Goal: Task Accomplishment & Management: Use online tool/utility

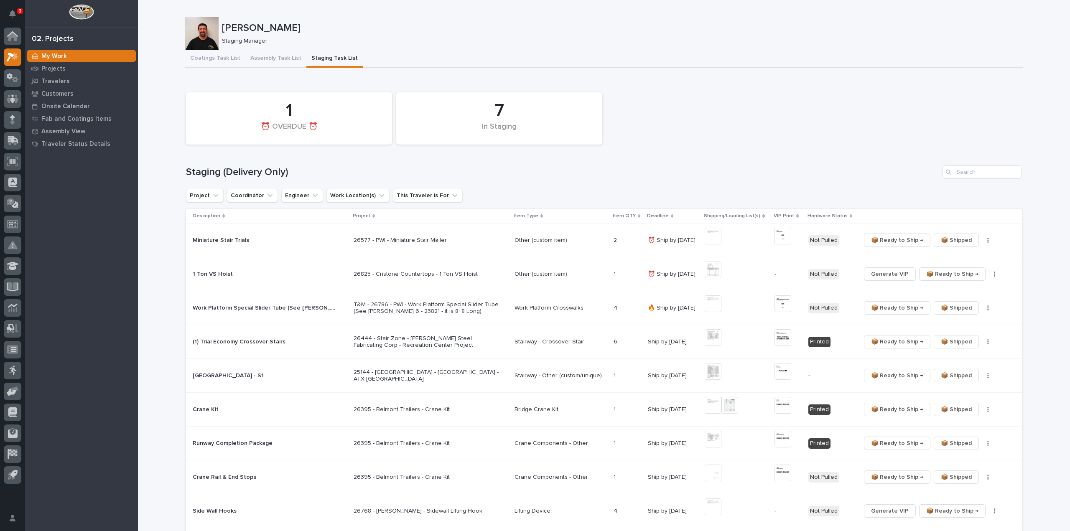
scroll to position [84, 0]
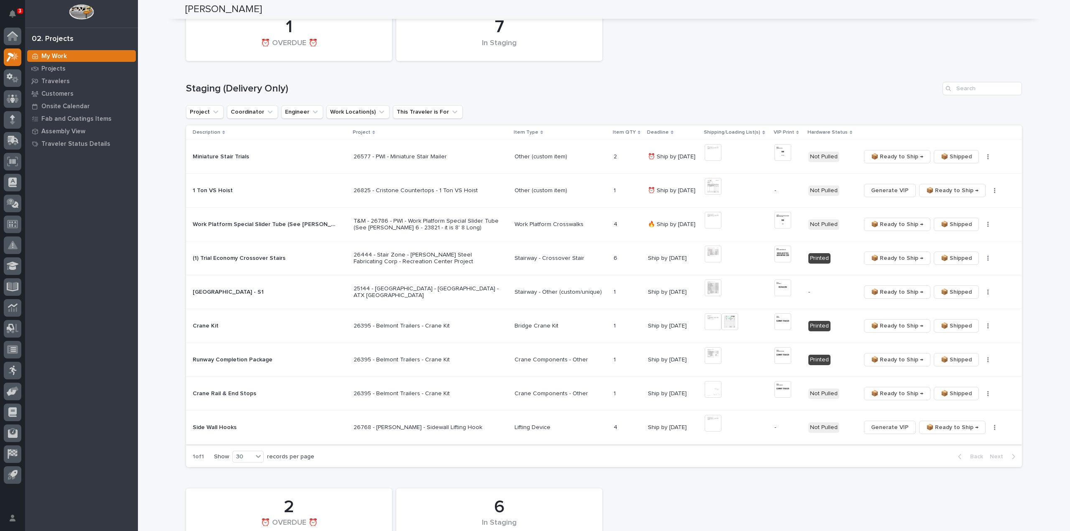
click at [892, 427] on span "Generate VIP" at bounding box center [890, 428] width 38 height 10
click at [789, 420] on img at bounding box center [783, 423] width 17 height 17
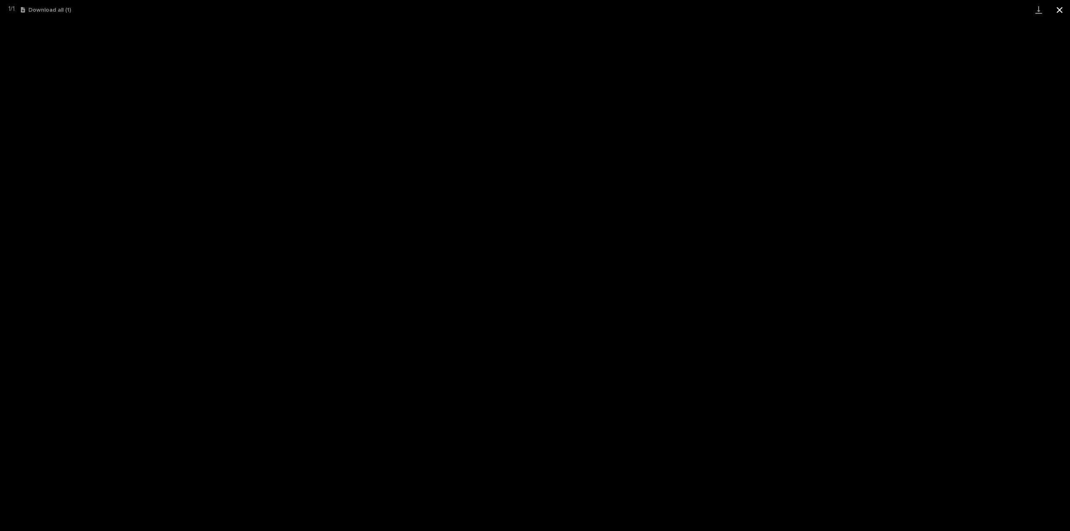
click at [1055, 11] on button "Close gallery" at bounding box center [1059, 10] width 21 height 20
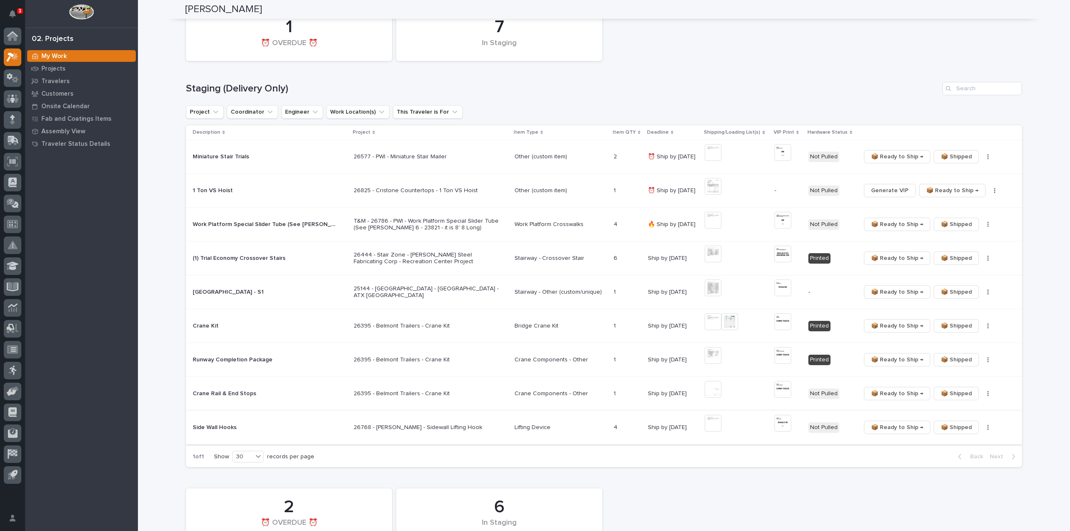
click at [714, 427] on img at bounding box center [713, 423] width 17 height 17
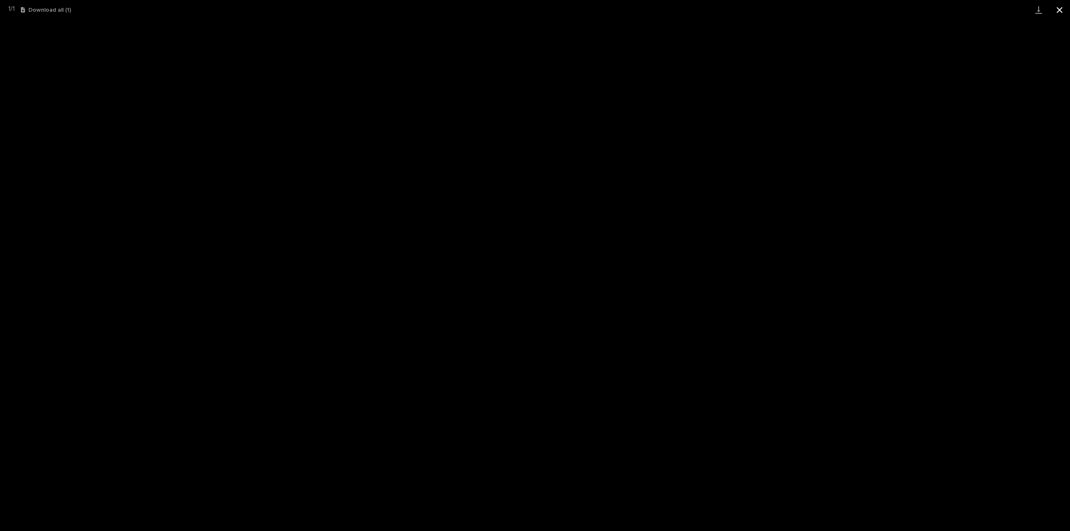
click at [1060, 5] on button "Close gallery" at bounding box center [1059, 10] width 21 height 20
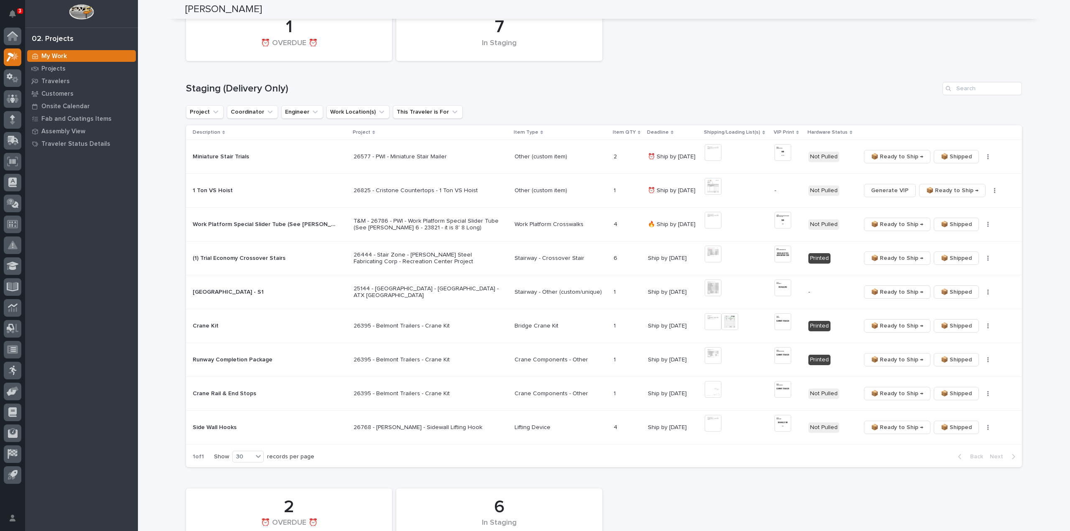
click at [987, 429] on button "button" at bounding box center [988, 428] width 12 height 6
click at [973, 456] on button "🔩 Hardware" at bounding box center [962, 456] width 55 height 13
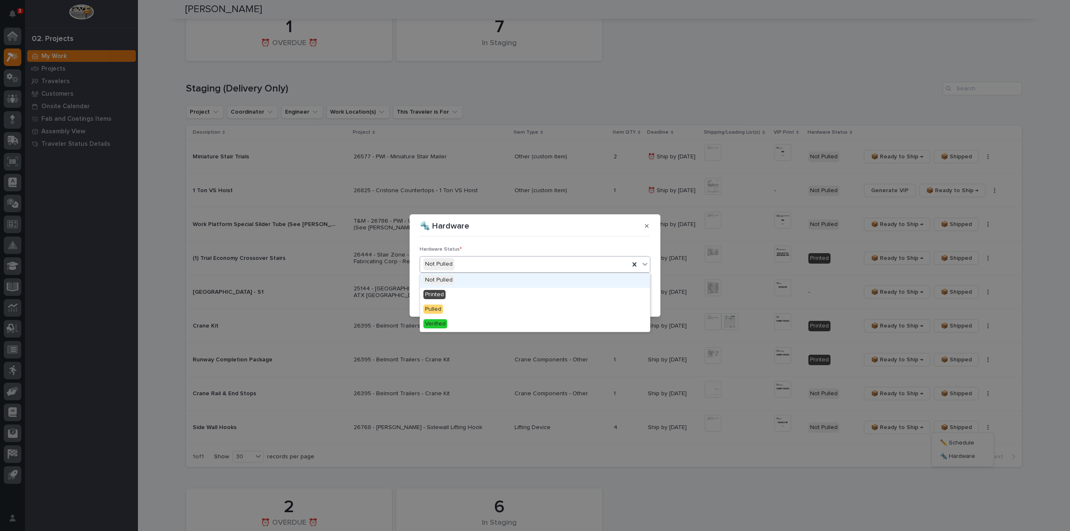
click at [492, 266] on div "Not Pulled" at bounding box center [524, 264] width 209 height 14
click at [467, 322] on div "Verified" at bounding box center [535, 324] width 230 height 15
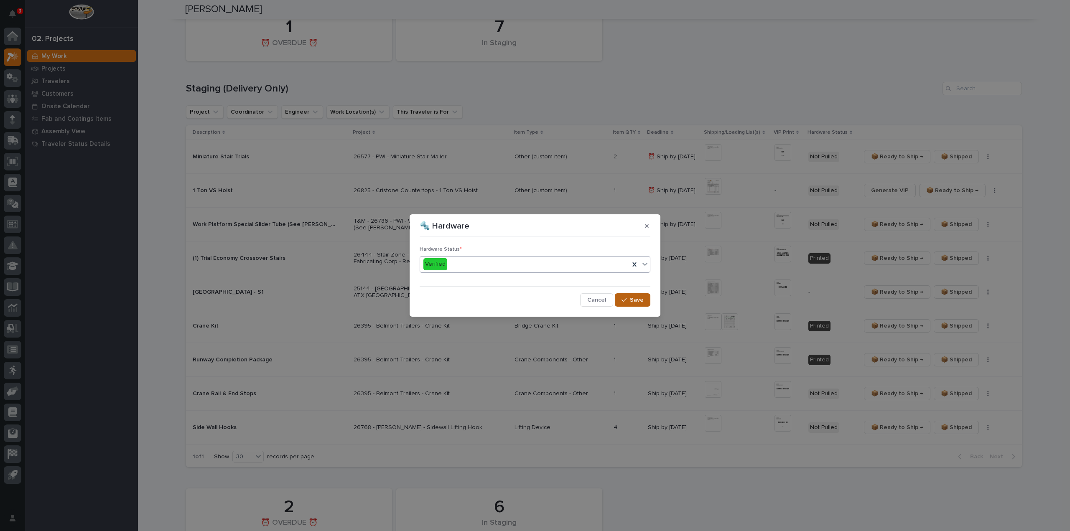
click at [630, 301] on div "button" at bounding box center [626, 300] width 8 height 6
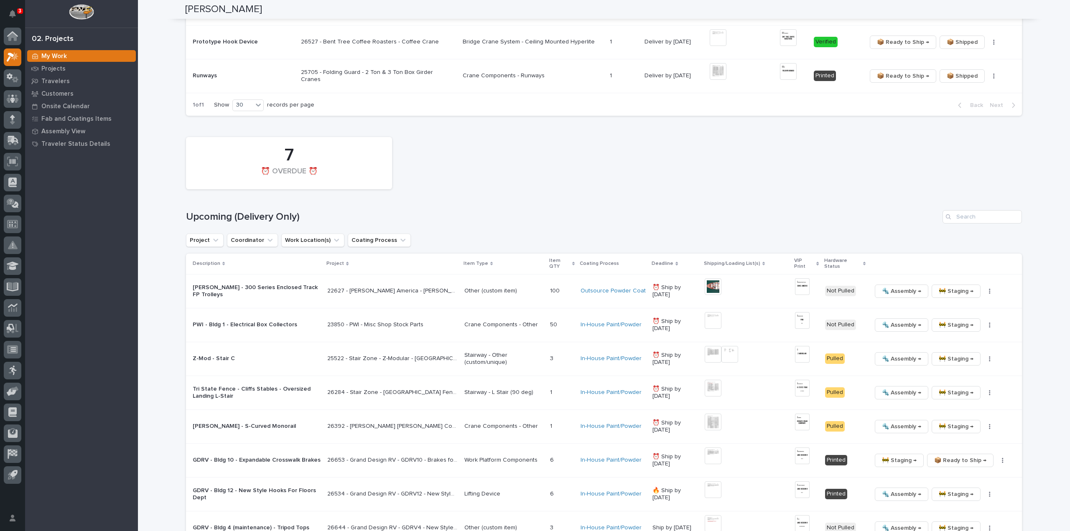
scroll to position [836, 0]
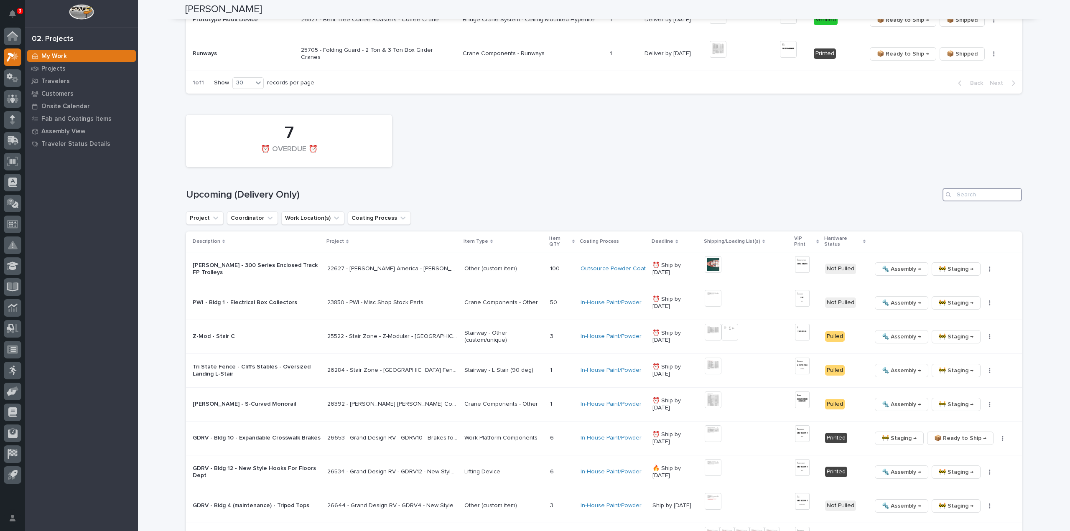
click at [991, 188] on input "Search" at bounding box center [982, 194] width 79 height 13
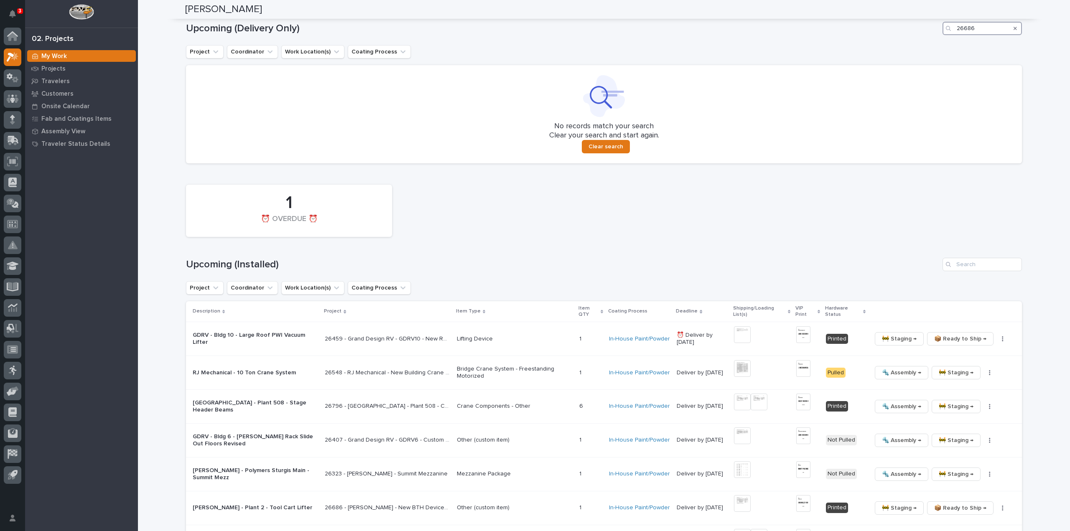
scroll to position [1029, 0]
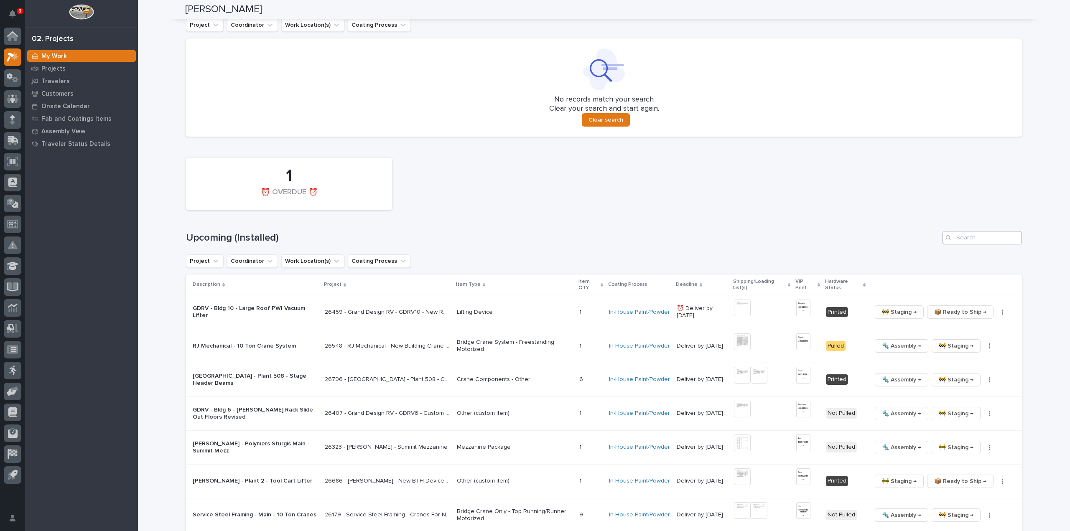
type input "26686"
click at [982, 232] on input "Search" at bounding box center [982, 237] width 79 height 13
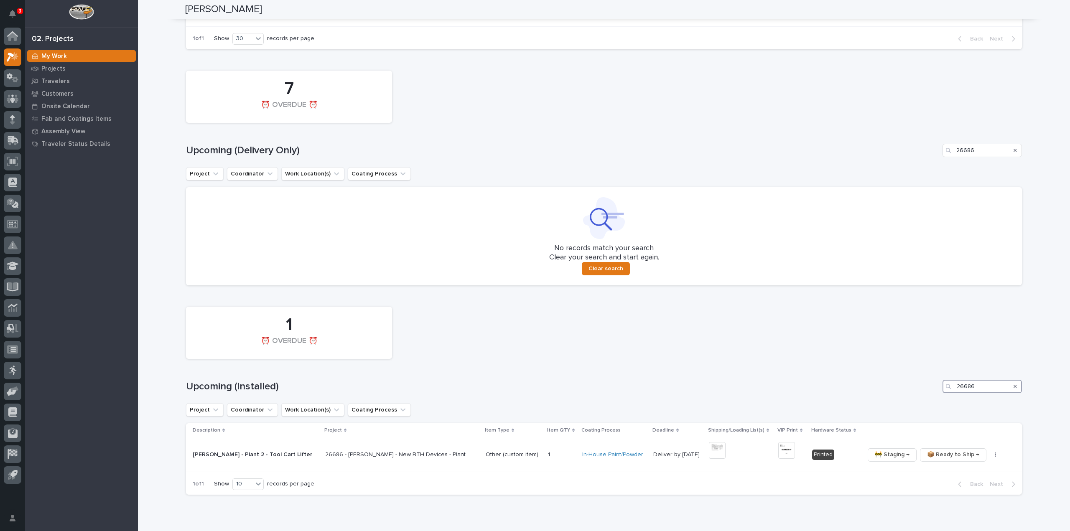
scroll to position [948, 0]
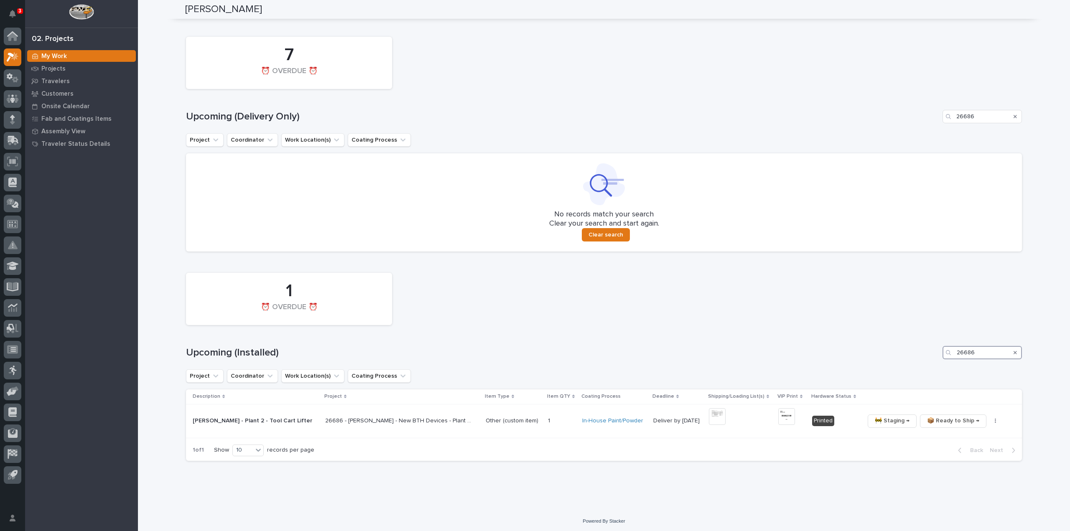
drag, startPoint x: 977, startPoint y: 352, endPoint x: 947, endPoint y: 357, distance: 30.9
click at [947, 357] on div "26686" at bounding box center [982, 352] width 79 height 13
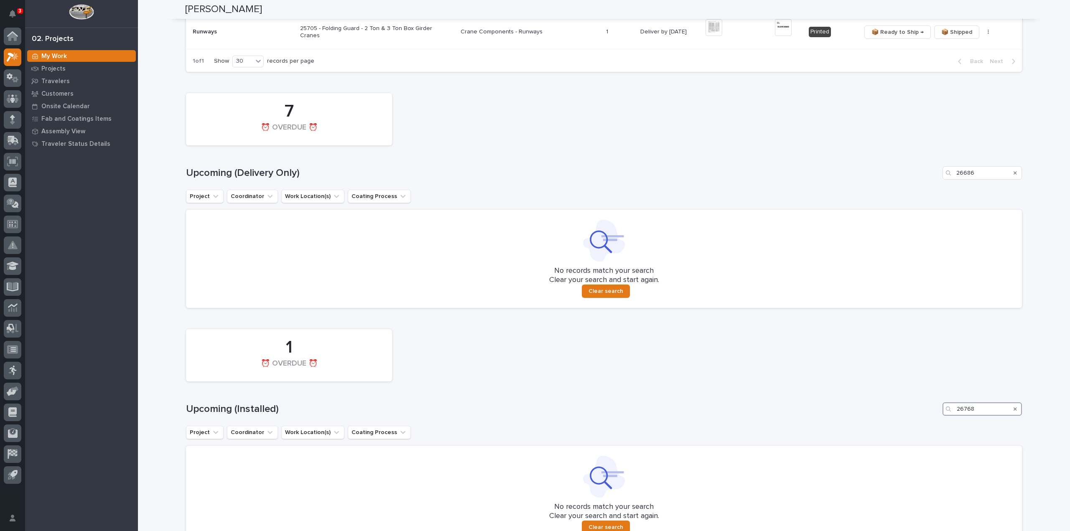
scroll to position [641, 0]
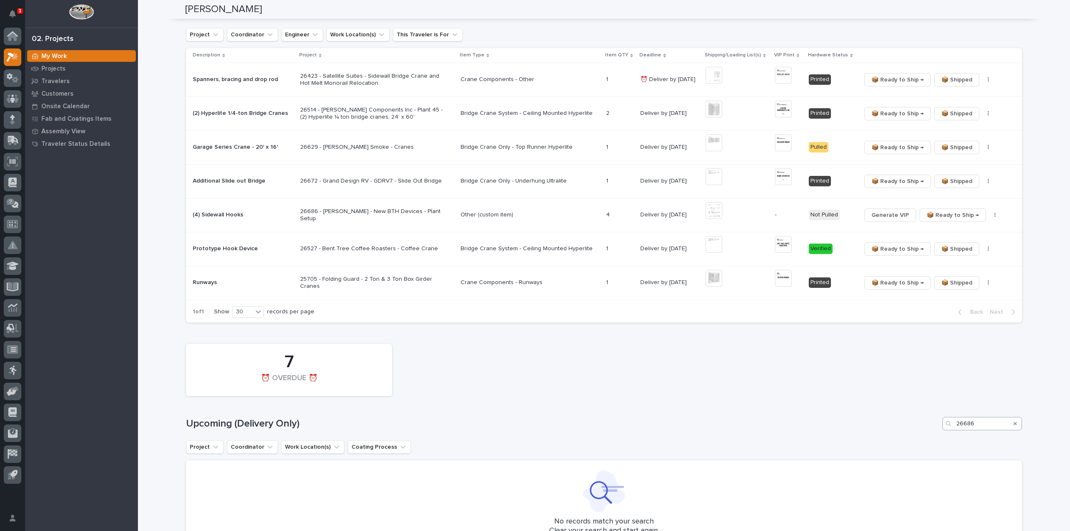
type input "26768"
drag, startPoint x: 981, startPoint y: 425, endPoint x: 945, endPoint y: 431, distance: 36.9
click at [945, 431] on div "7 ⏰ OVERDUE ⏰ Upcoming (Delivery Only) 26686 Project Coordinator Work Location(…" at bounding box center [604, 449] width 836 height 219
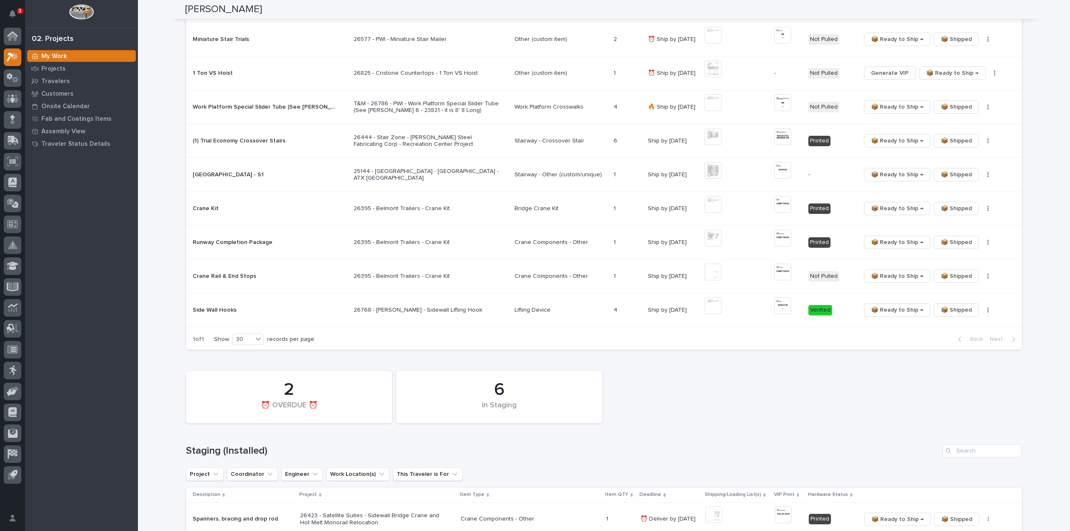
scroll to position [139, 0]
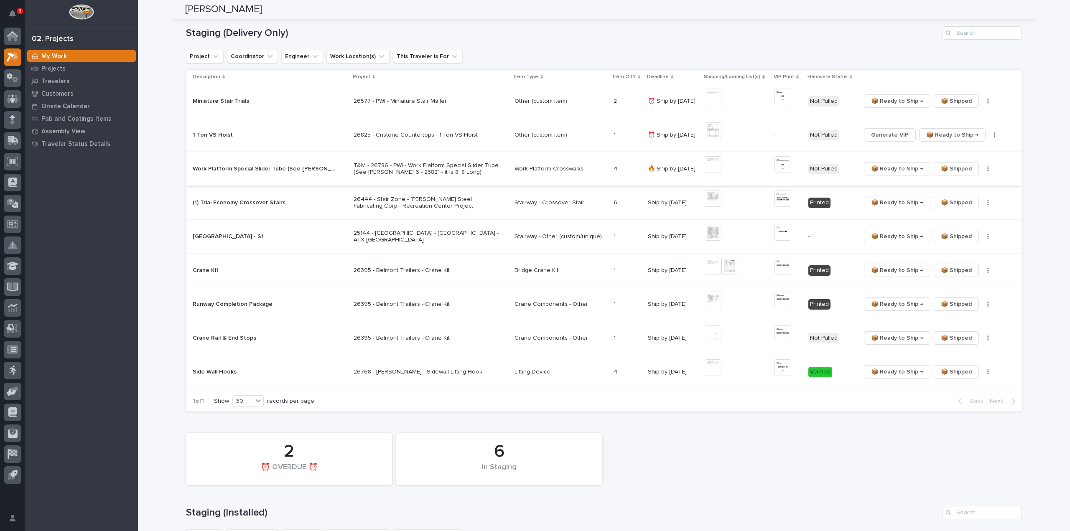
type input "26768"
click at [721, 169] on img at bounding box center [713, 164] width 17 height 17
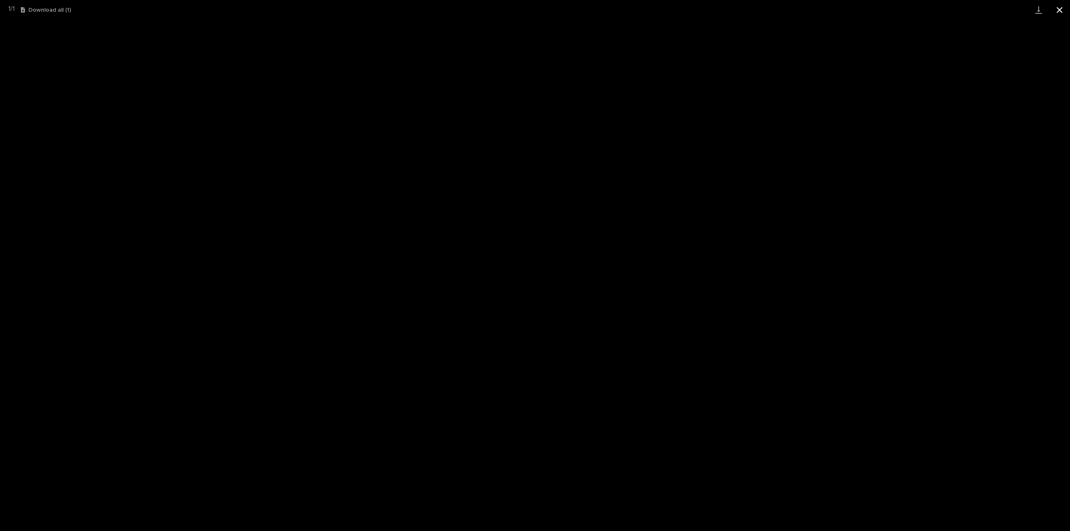
click at [1060, 9] on button "Close gallery" at bounding box center [1059, 10] width 21 height 20
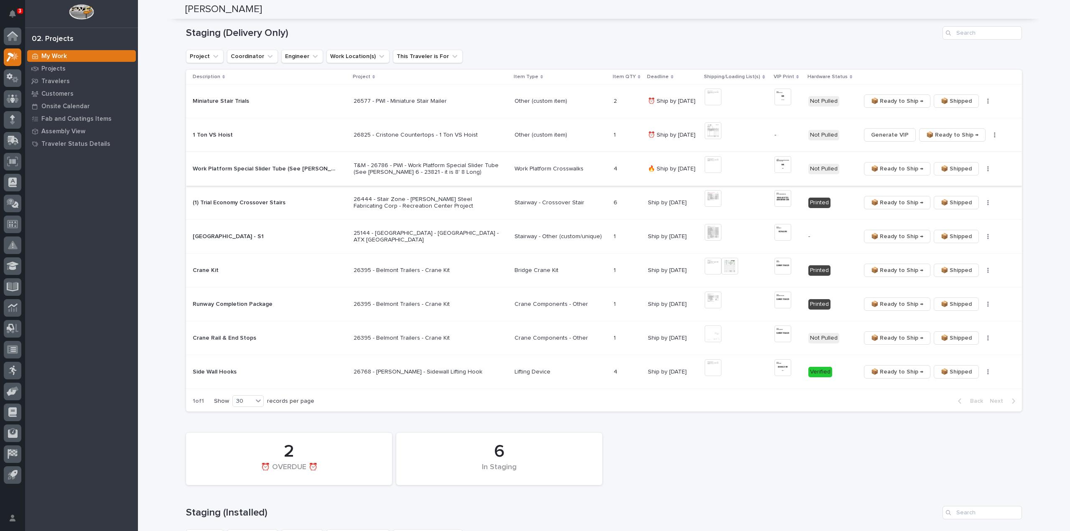
click at [782, 165] on img at bounding box center [783, 164] width 17 height 17
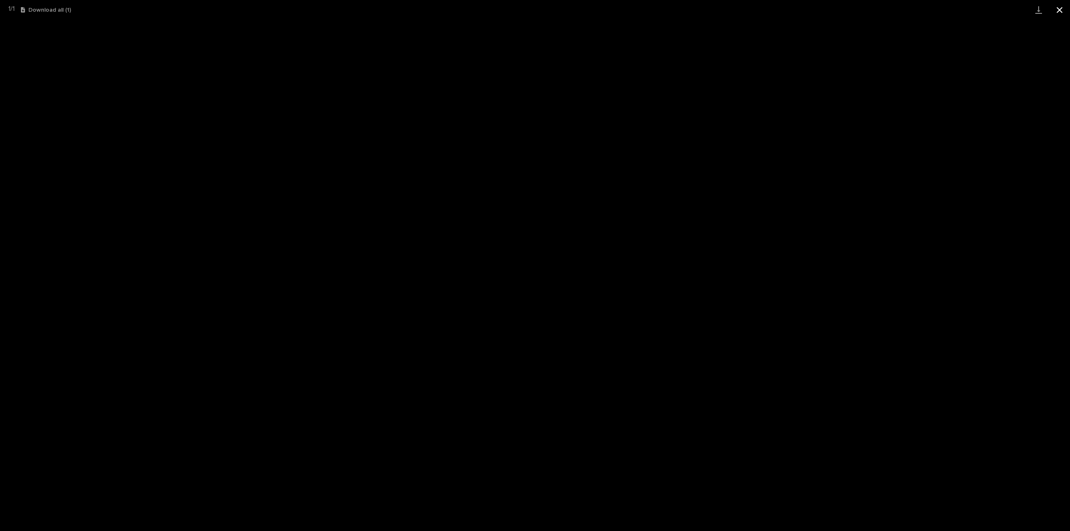
click at [1062, 10] on button "Close gallery" at bounding box center [1059, 10] width 21 height 20
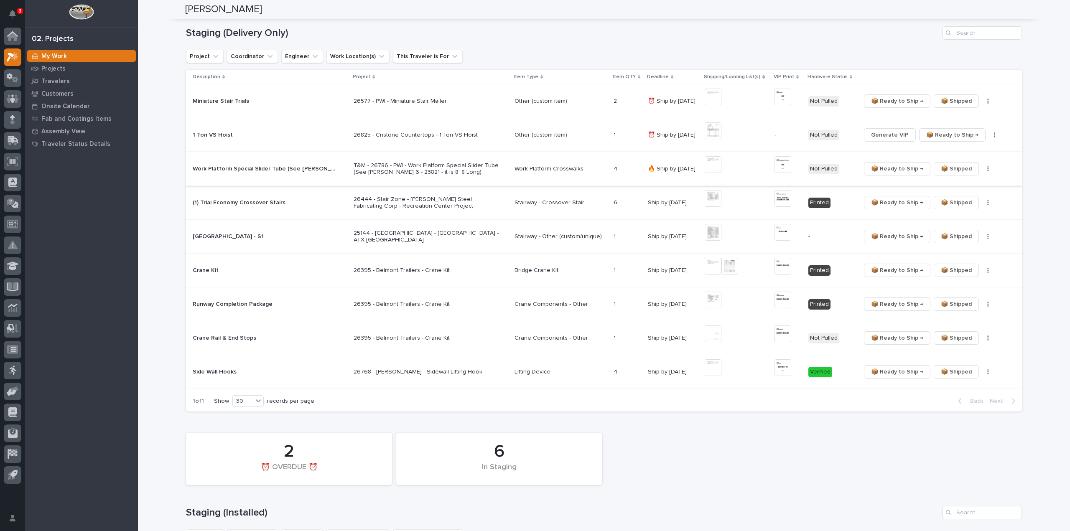
click at [987, 170] on button "button" at bounding box center [988, 169] width 12 height 6
click at [967, 198] on span "🔩 Hardware" at bounding box center [957, 199] width 35 height 10
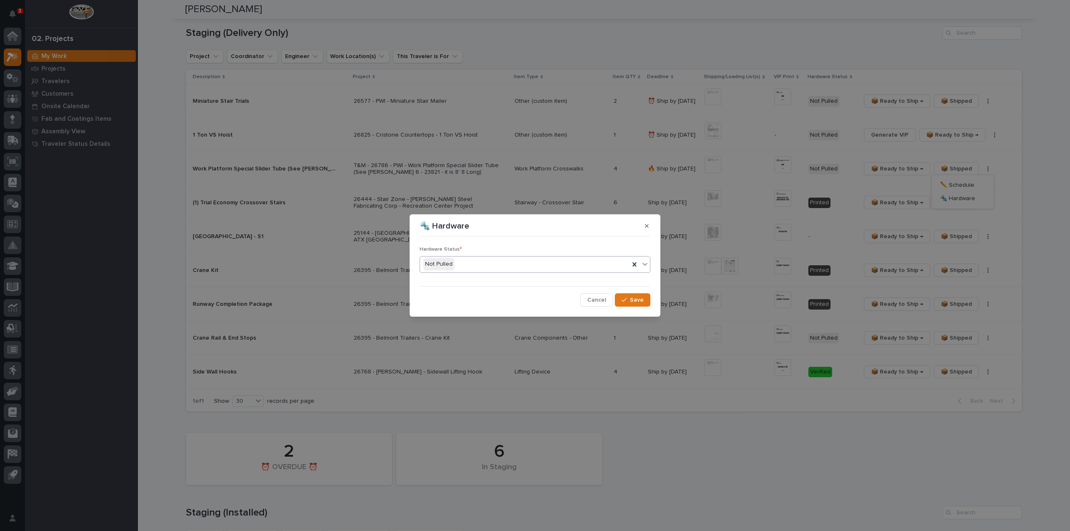
click at [512, 269] on div "Not Pulled" at bounding box center [524, 264] width 209 height 14
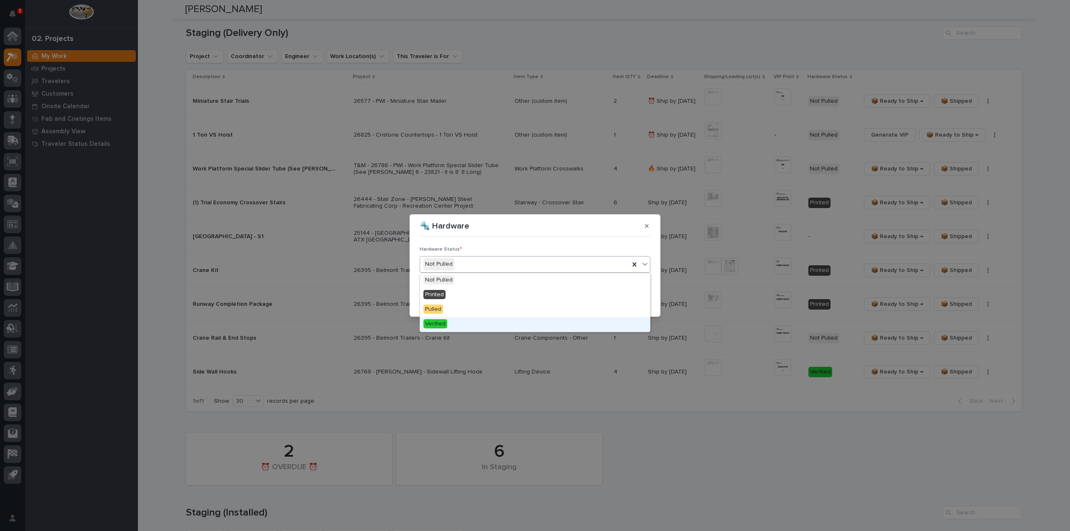
click at [492, 326] on div "Verified" at bounding box center [535, 324] width 230 height 15
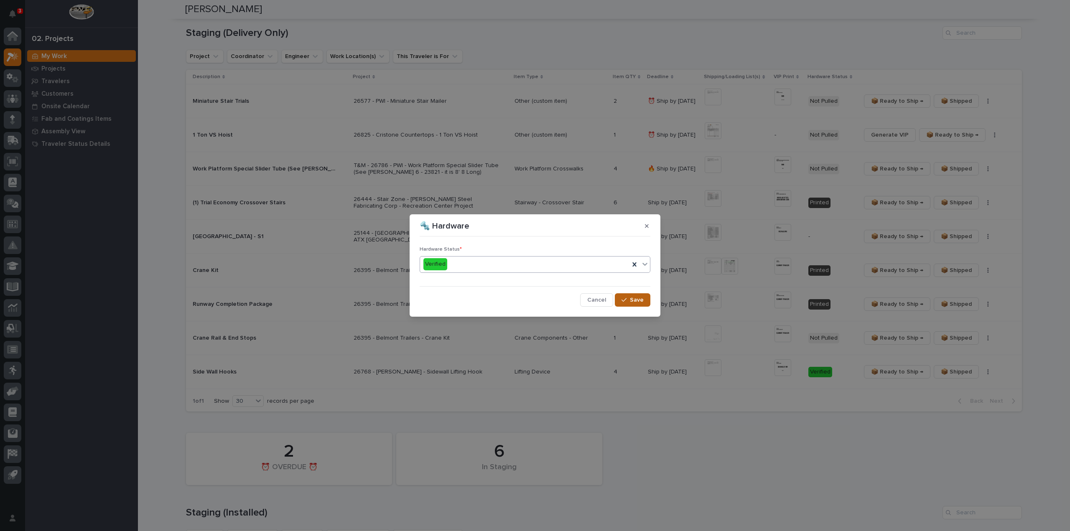
click at [625, 299] on icon "button" at bounding box center [624, 300] width 5 height 6
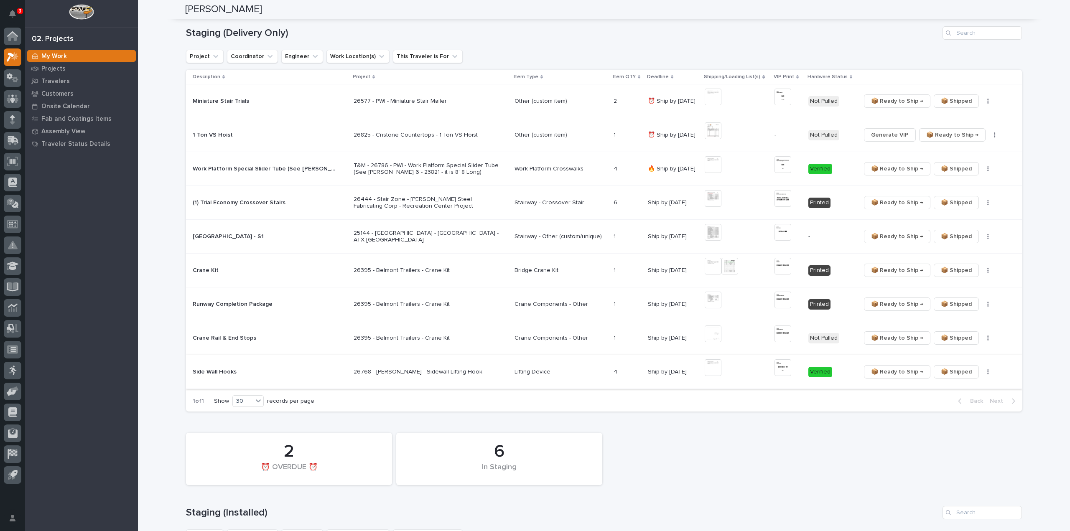
click at [718, 366] on img at bounding box center [713, 367] width 17 height 17
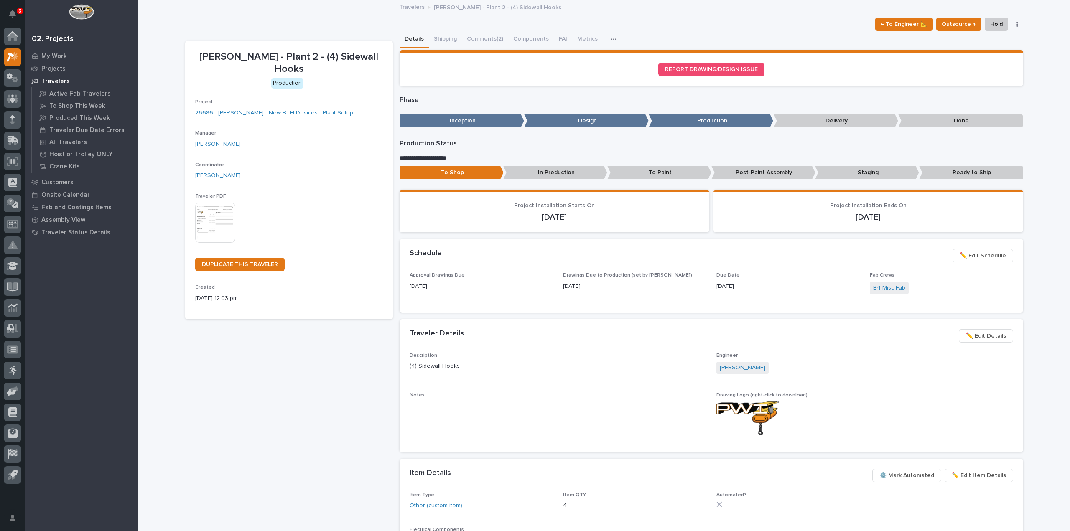
click at [853, 173] on p "Staging" at bounding box center [867, 173] width 104 height 14
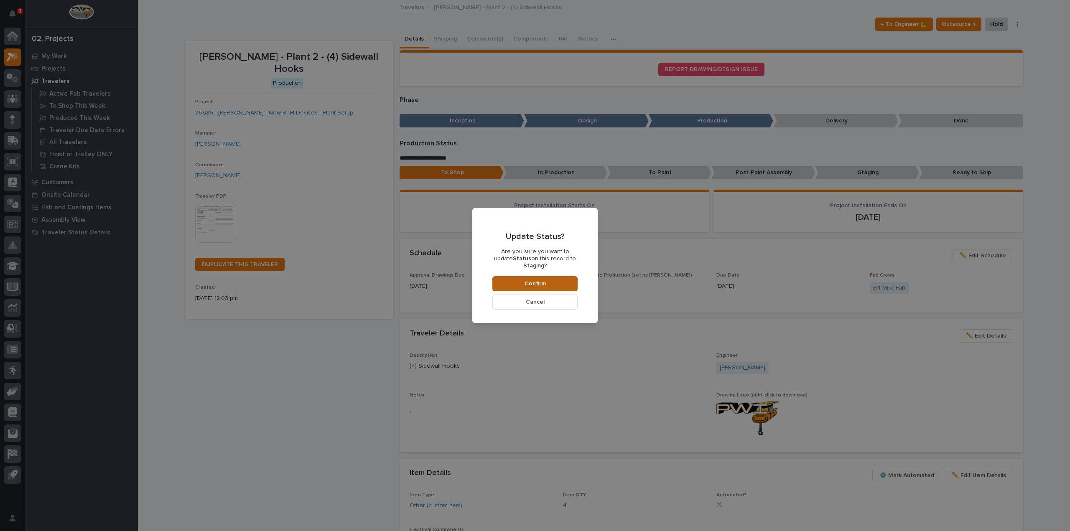
click at [547, 285] on button "Confirm" at bounding box center [534, 283] width 85 height 15
